Goal: Find contact information: Find contact information

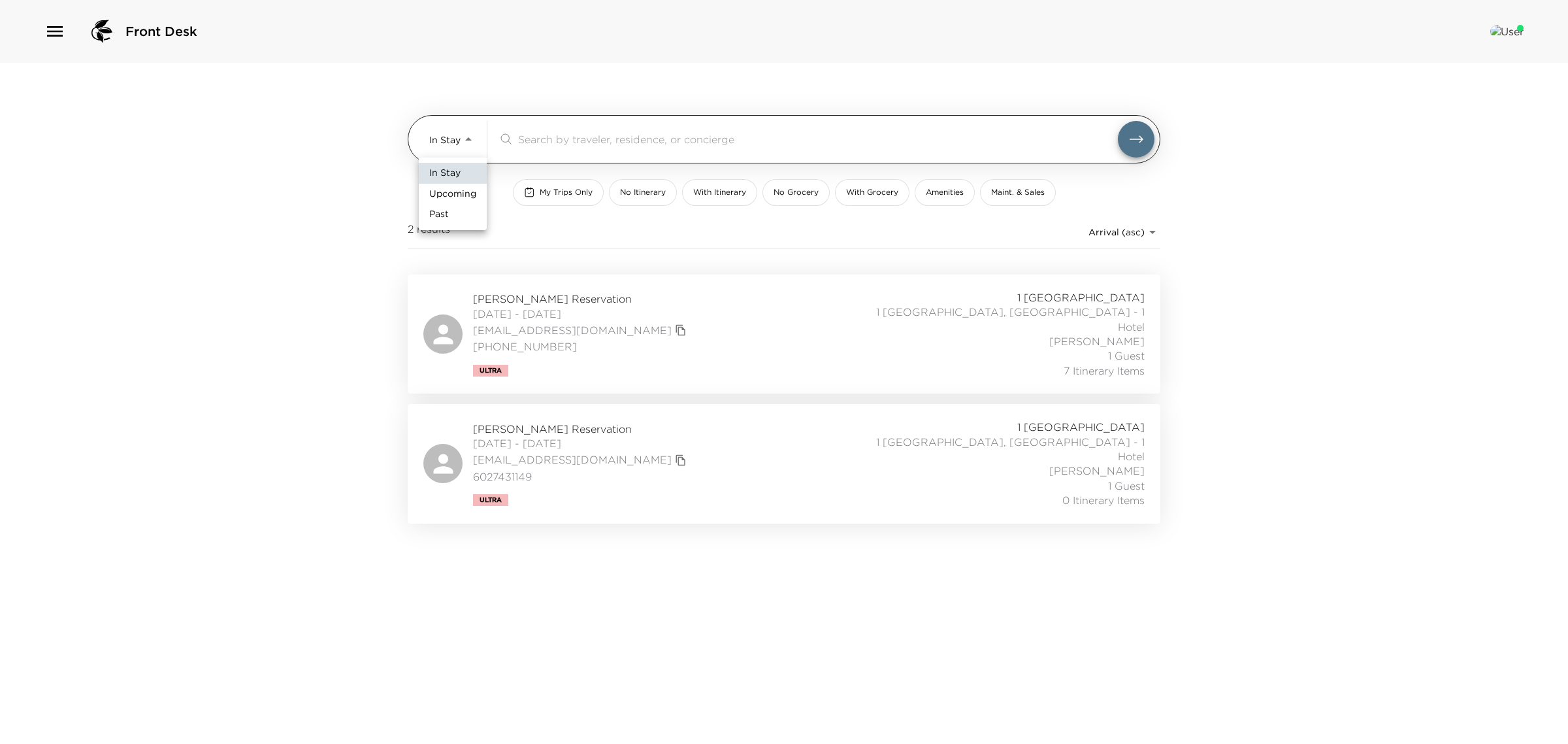
click at [462, 135] on body "Front Desk In Stay In-Stay ​ My Trips Only No Itinerary With Itinerary No Groce…" at bounding box center [784, 372] width 1568 height 744
drag, startPoint x: 445, startPoint y: 194, endPoint x: 445, endPoint y: 216, distance: 22.0
click at [445, 216] on ul "In Stay Upcoming Past" at bounding box center [453, 194] width 68 height 73
click at [443, 215] on span "Past" at bounding box center [439, 215] width 19 height 13
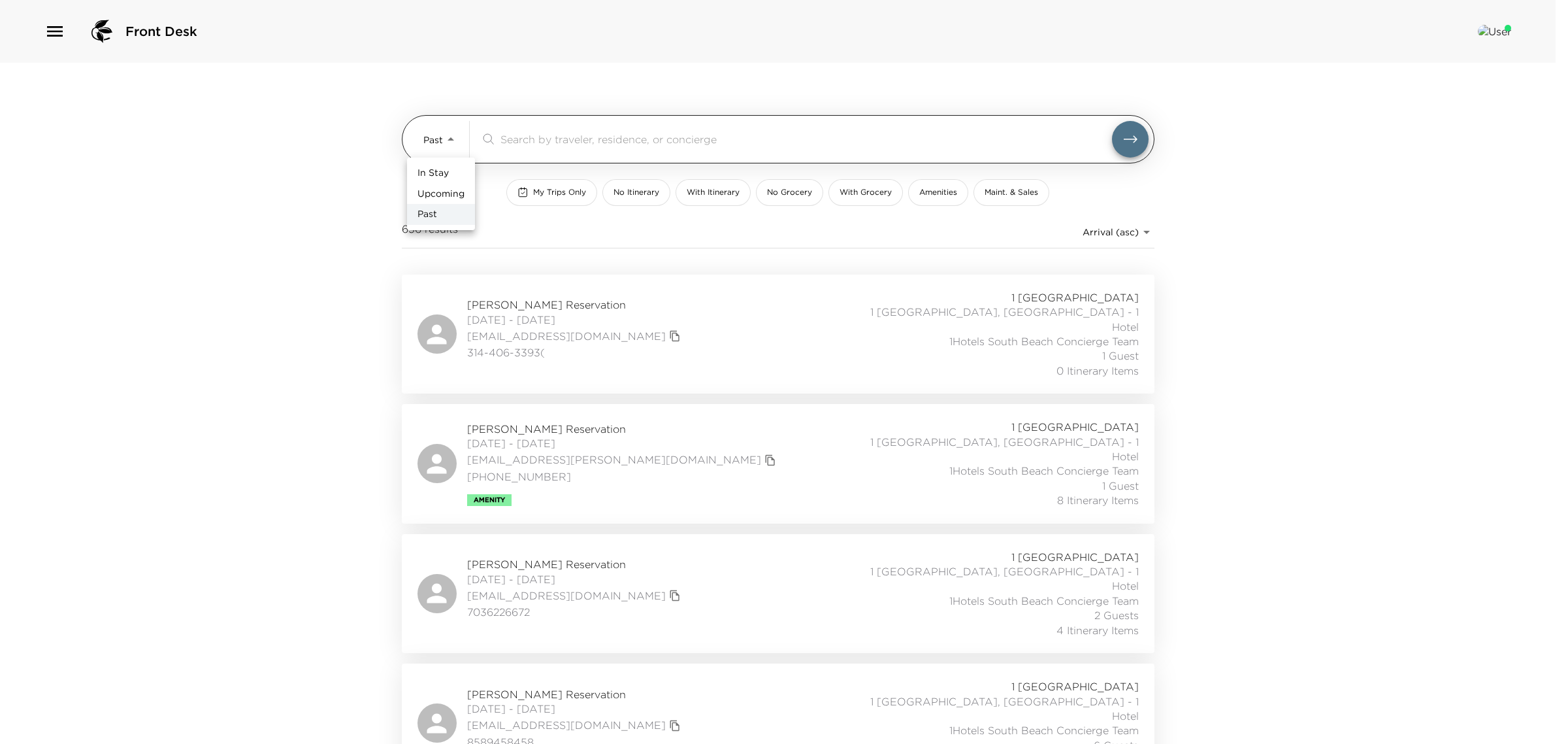
drag, startPoint x: 451, startPoint y: 134, endPoint x: 449, endPoint y: 148, distance: 14.1
click at [451, 135] on body "Front Desk Past Past ​ My Trips Only No Itinerary With Itinerary No Grocery Wit…" at bounding box center [784, 372] width 1568 height 744
click at [445, 169] on span "In Stay" at bounding box center [433, 173] width 32 height 13
type input "In-Stay"
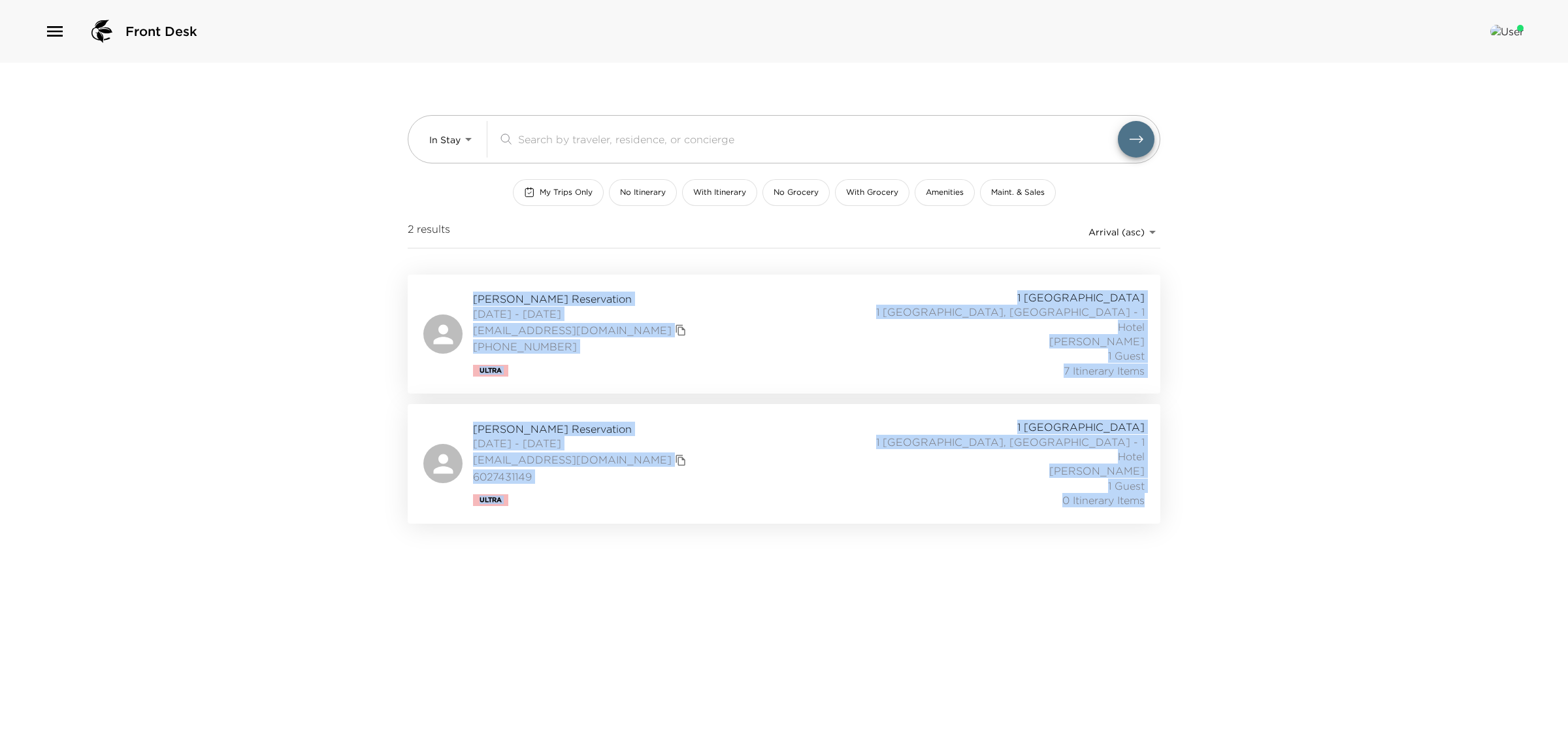
drag, startPoint x: 1198, startPoint y: 499, endPoint x: 833, endPoint y: 357, distance: 391.6
click at [556, 320] on div "Front Desk In Stay In-Stay ​ My Trips Only No Itinerary With Itinerary No Groce…" at bounding box center [784, 372] width 1568 height 744
click at [1170, 453] on div "Front Desk In Stay In-Stay ​ My Trips Only No Itinerary With Itinerary No Groce…" at bounding box center [784, 372] width 1568 height 744
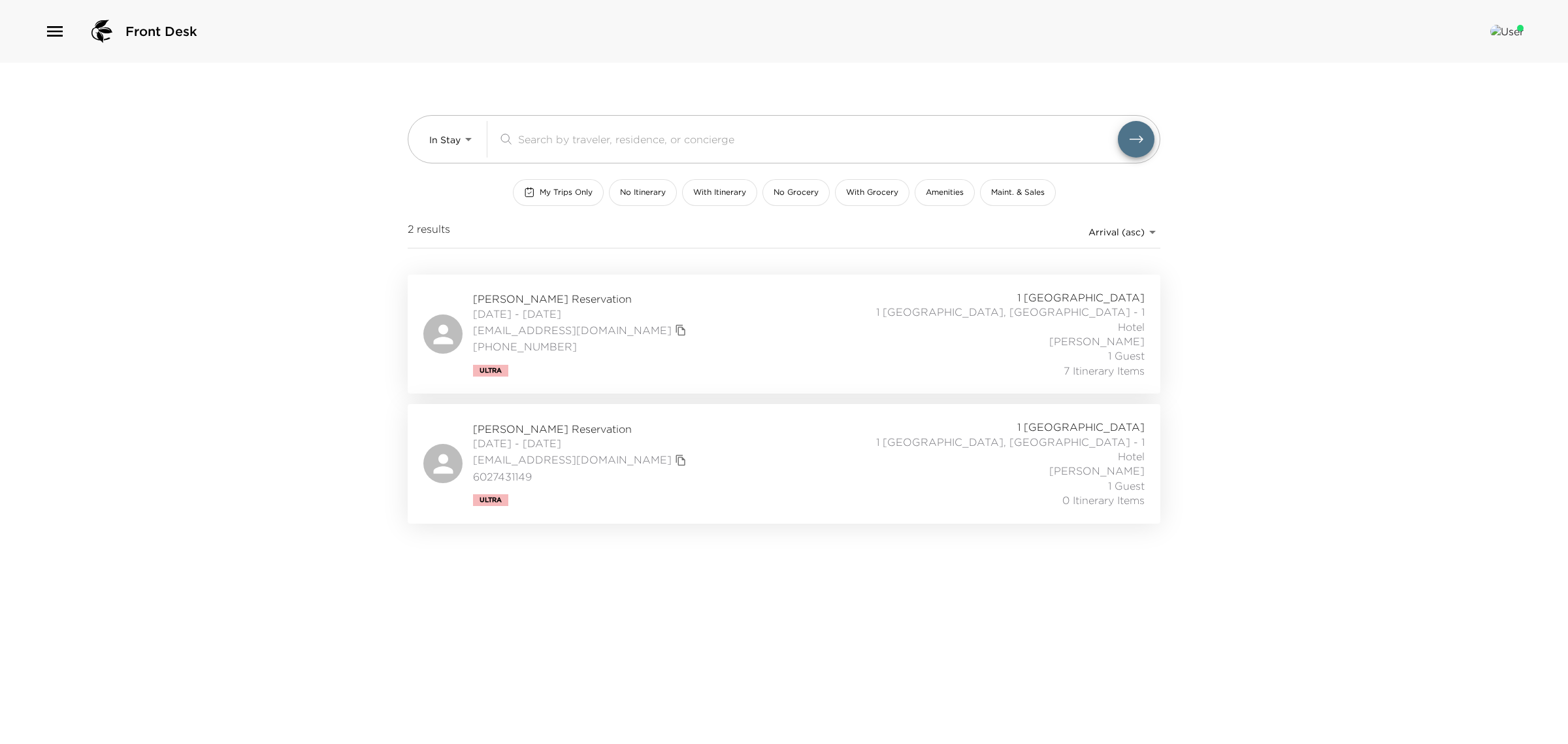
click at [563, 422] on span "Jeffrey Herzog Reservation" at bounding box center [582, 429] width 217 height 15
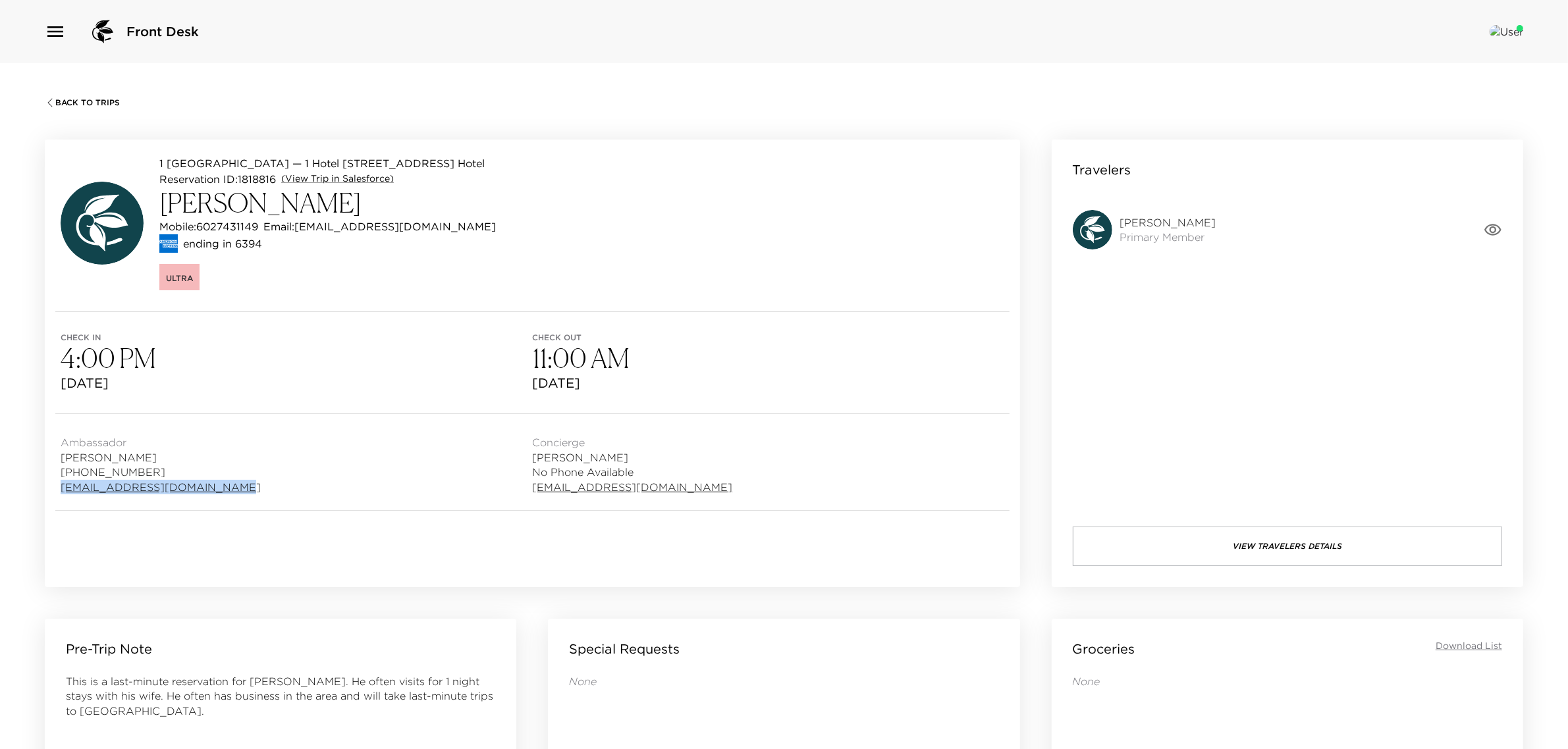
drag, startPoint x: 216, startPoint y: 488, endPoint x: 53, endPoint y: 490, distance: 163.0
click at [53, 490] on div "Ambassador [PERSON_NAME] [PHONE_NUMBER] [EMAIL_ADDRESS][DOMAIN_NAME] Concierge …" at bounding box center [532, 462] width 975 height 96
copy link "[EMAIL_ADDRESS][DOMAIN_NAME]"
click at [285, 438] on div "Ambassador [PERSON_NAME] [PHONE_NUMBER] [EMAIL_ADDRESS][DOMAIN_NAME]" at bounding box center [296, 462] width 472 height 64
